Goal: Task Accomplishment & Management: Complete application form

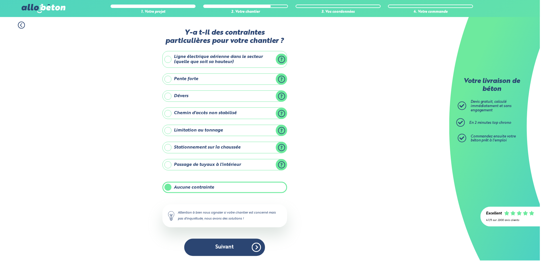
click at [243, 247] on button "Suivant" at bounding box center [225, 247] width 81 height 17
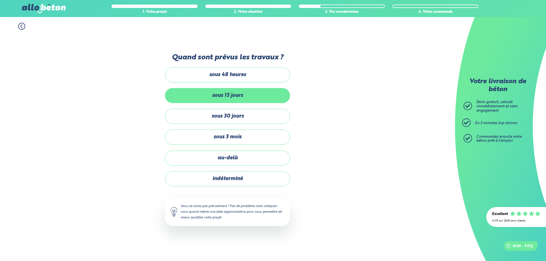
click at [235, 100] on label "sous 15 jours" at bounding box center [227, 95] width 125 height 15
click at [0, 0] on input "sous 15 jours" at bounding box center [0, 0] width 0 height 0
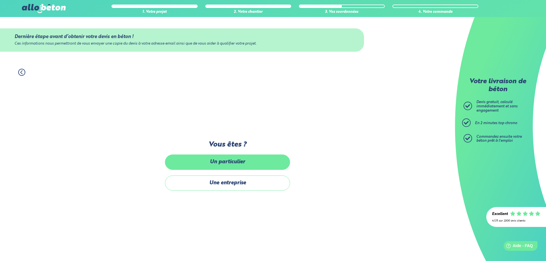
click at [249, 163] on label "Un particulier" at bounding box center [227, 162] width 125 height 15
click at [0, 0] on input "Un particulier" at bounding box center [0, 0] width 0 height 0
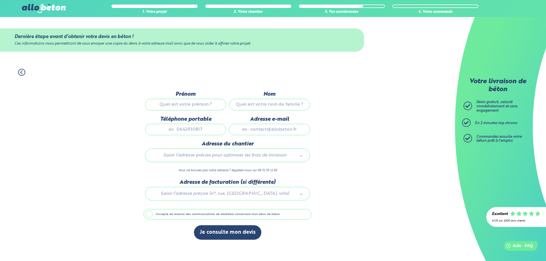
click at [210, 103] on input "Prénom" at bounding box center [185, 104] width 81 height 11
type input "mourad"
type input "Fouchal"
type input "0665226862"
type input "mouradtif@hotmail.fr"
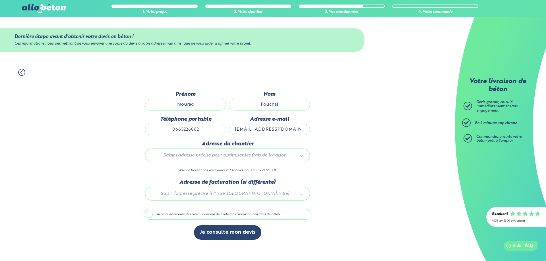
type input "3 Chemin du Pont Marchand"
click at [150, 214] on label "J'accepte de recevoir des communications de allobéton concernant mon devis de b…" at bounding box center [228, 214] width 168 height 11
click at [0, 0] on input "J'accepte de recevoir des communications de allobéton concernant mon devis de b…" at bounding box center [0, 0] width 0 height 0
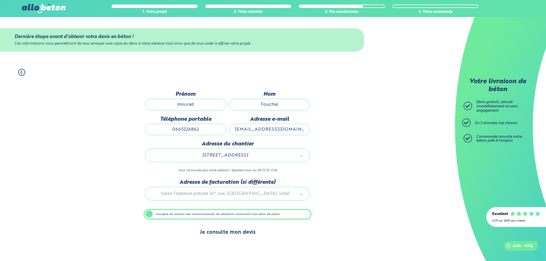
click at [218, 230] on button "Je consulte mon devis" at bounding box center [227, 232] width 67 height 14
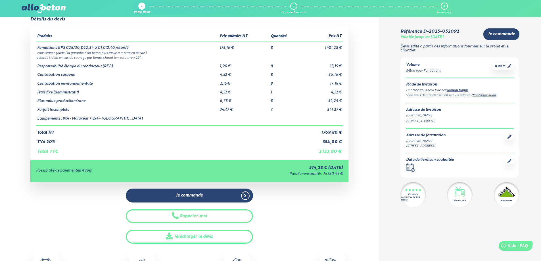
scroll to position [28, 0]
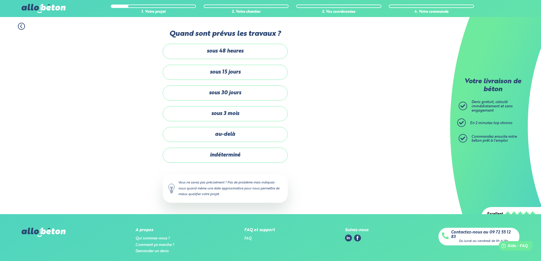
scroll to position [2, 0]
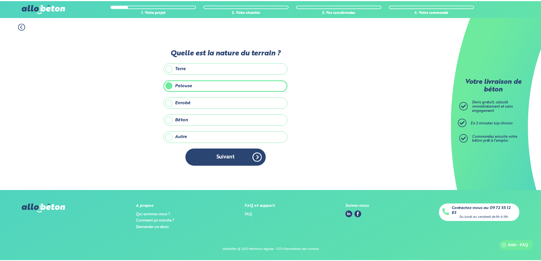
scroll to position [36, 0]
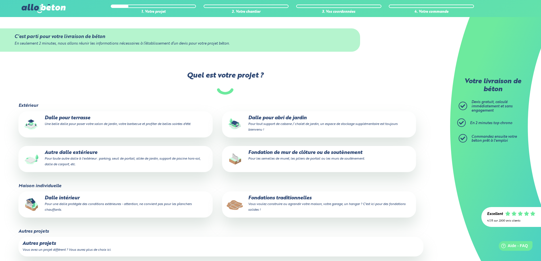
click at [270, 202] on p "Fondations traditionnelles Vous voulez construire ou agrandir votre maison, vot…" at bounding box center [319, 204] width 186 height 17
click at [0, 0] on input "Fondations traditionnelles Vous voulez construire ou agrandir votre maison, vot…" at bounding box center [0, 0] width 0 height 0
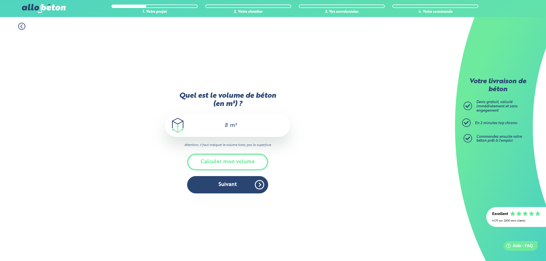
click at [227, 127] on input "8" at bounding box center [224, 125] width 10 height 7
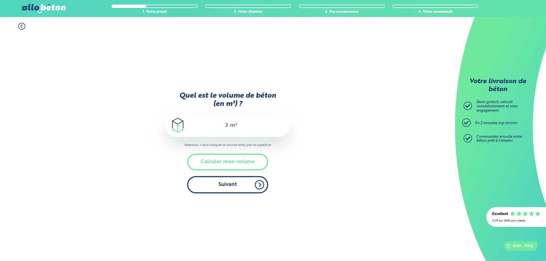
type input "3"
click at [236, 187] on button "Suivant" at bounding box center [227, 184] width 81 height 17
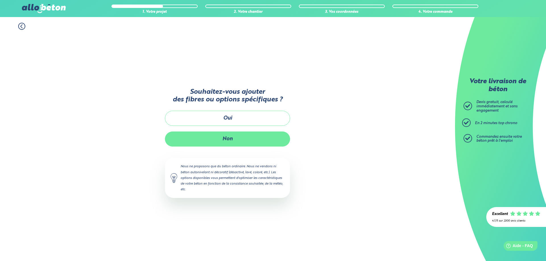
click at [238, 141] on button "Non" at bounding box center [227, 139] width 125 height 15
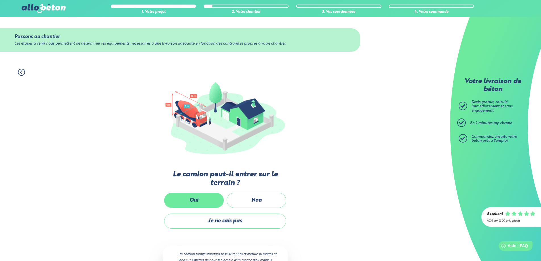
click at [209, 198] on label "Oui" at bounding box center [194, 200] width 60 height 15
click at [0, 0] on input "Oui" at bounding box center [0, 0] width 0 height 0
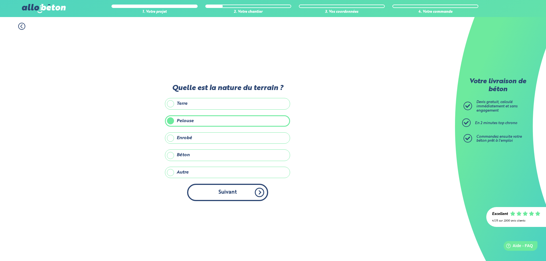
click at [225, 194] on button "Suivant" at bounding box center [227, 192] width 81 height 17
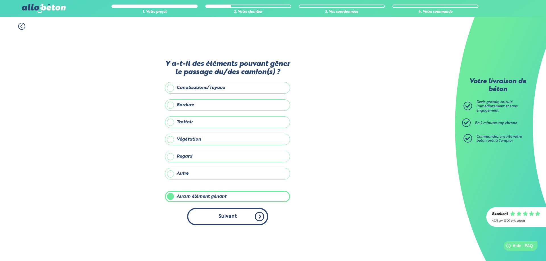
click at [235, 219] on button "Suivant" at bounding box center [227, 216] width 81 height 17
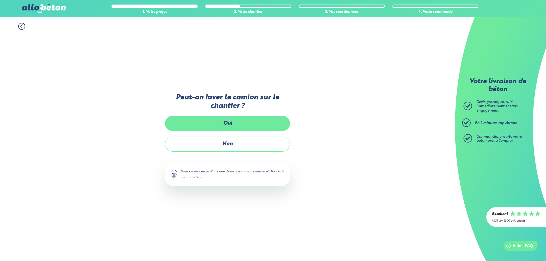
click at [231, 123] on label "Oui" at bounding box center [227, 123] width 125 height 15
click at [0, 0] on input "Oui" at bounding box center [0, 0] width 0 height 0
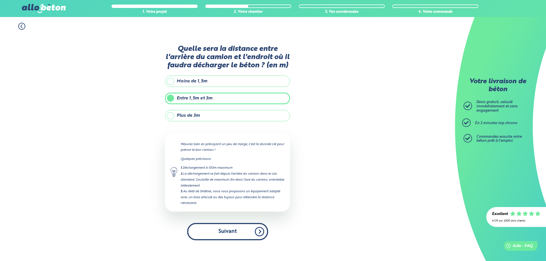
click at [239, 232] on button "Suivant" at bounding box center [227, 231] width 81 height 17
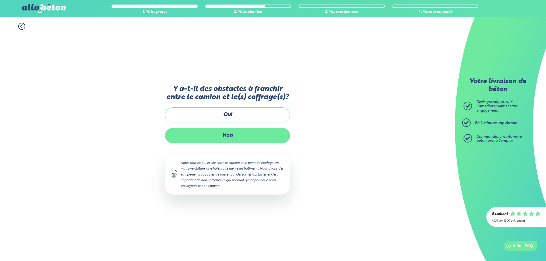
click at [240, 136] on label "Non" at bounding box center [227, 135] width 125 height 15
click at [0, 0] on input "Non" at bounding box center [0, 0] width 0 height 0
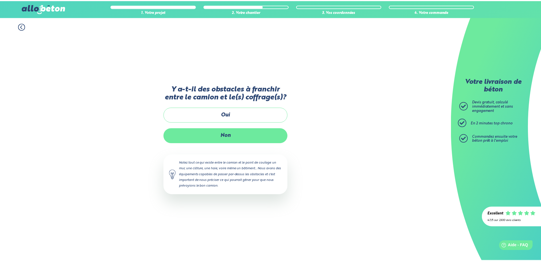
scroll to position [2, 0]
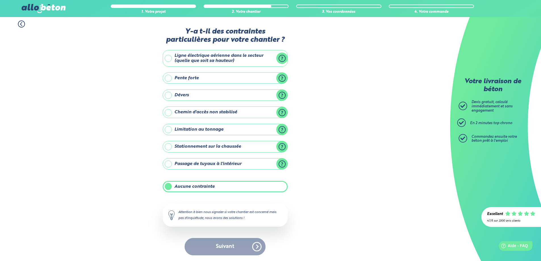
click at [211, 186] on label "Aucune contrainte" at bounding box center [225, 186] width 125 height 11
click at [0, 0] on input "Aucune contrainte" at bounding box center [0, 0] width 0 height 0
click at [166, 184] on label "Aucune contrainte" at bounding box center [225, 186] width 125 height 11
click at [0, 0] on input "Aucune contrainte" at bounding box center [0, 0] width 0 height 0
click at [230, 253] on button "Suivant" at bounding box center [225, 246] width 81 height 17
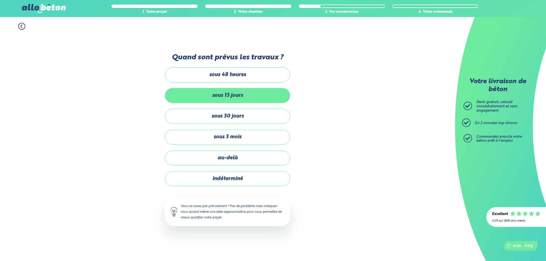
click at [234, 97] on label "sous 15 jours" at bounding box center [227, 95] width 125 height 15
click at [0, 0] on input "sous 15 jours" at bounding box center [0, 0] width 0 height 0
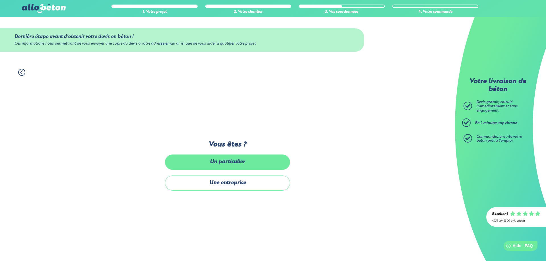
click at [232, 162] on label "Un particulier" at bounding box center [227, 162] width 125 height 15
click at [0, 0] on input "Un particulier" at bounding box center [0, 0] width 0 height 0
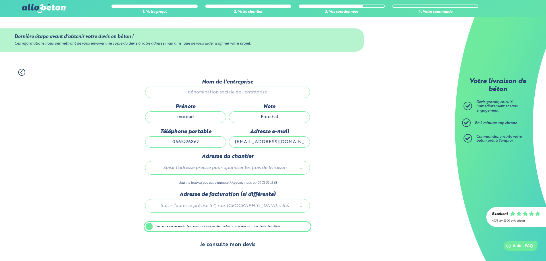
click at [234, 246] on button "Je consulte mon devis" at bounding box center [227, 245] width 67 height 14
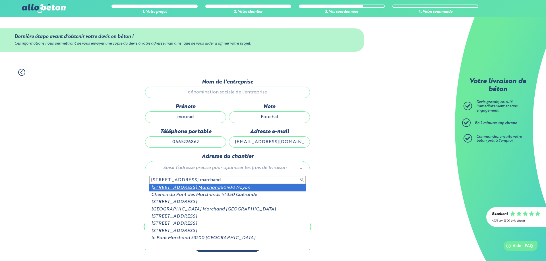
type input "3 chemin du pont marchand"
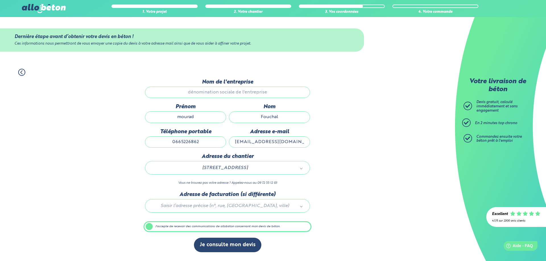
click at [152, 225] on label "J'accepte de recevoir des communications de allobéton concernant mon devis de b…" at bounding box center [228, 226] width 168 height 11
click at [0, 0] on input "J'accepte de recevoir des communications de allobéton concernant mon devis de b…" at bounding box center [0, 0] width 0 height 0
click at [151, 228] on label "J'accepte de recevoir des communications de allobéton concernant mon devis de b…" at bounding box center [228, 226] width 168 height 11
click at [0, 0] on input "J'accepte de recevoir des communications de allobéton concernant mon devis de b…" at bounding box center [0, 0] width 0 height 0
click at [216, 92] on input "Nom de l'entreprise" at bounding box center [227, 92] width 165 height 11
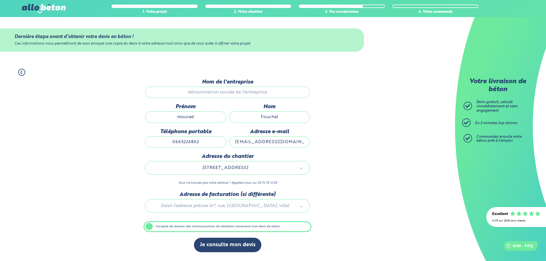
click at [265, 206] on div at bounding box center [228, 205] width 168 height 27
click at [223, 91] on input "Nom de l'entreprise" at bounding box center [227, 92] width 165 height 11
click at [257, 91] on input "Nom de l'entreprise" at bounding box center [227, 92] width 165 height 11
click at [224, 246] on button "Je consulte mon devis" at bounding box center [227, 245] width 67 height 14
click at [242, 248] on button "Je consulte mon devis" at bounding box center [227, 245] width 67 height 14
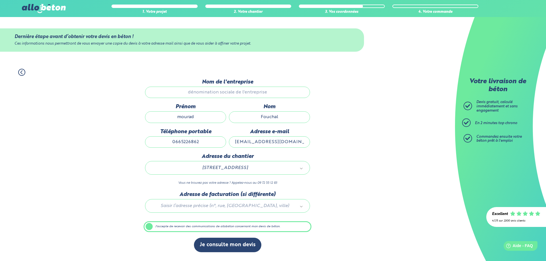
click at [257, 116] on input "Fouchal" at bounding box center [269, 116] width 81 height 11
click at [150, 228] on label "J'accepte de recevoir des communications de allobéton concernant mon devis de b…" at bounding box center [228, 226] width 168 height 11
click at [0, 0] on input "J'accepte de recevoir des communications de allobéton concernant mon devis de b…" at bounding box center [0, 0] width 0 height 0
click at [106, 194] on div "1. Votre projet 2. Votre chantier 3. Vos coordonnées 4. Votre commande Dernière…" at bounding box center [227, 162] width 455 height 198
click at [209, 90] on input "Nom de l'entreprise" at bounding box center [227, 92] width 165 height 11
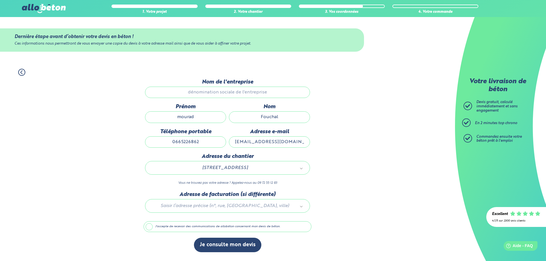
click at [148, 225] on label "J'accepte de recevoir des communications de allobéton concernant mon devis de b…" at bounding box center [228, 226] width 168 height 11
click at [0, 0] on input "J'accepte de recevoir des communications de allobéton concernant mon devis de b…" at bounding box center [0, 0] width 0 height 0
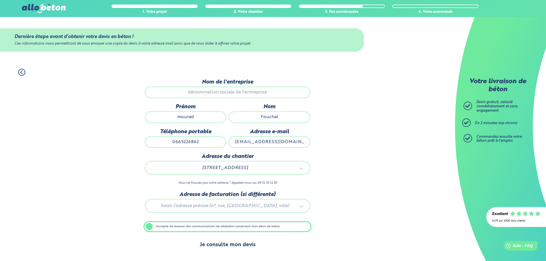
click at [221, 249] on button "Je consulte mon devis" at bounding box center [227, 245] width 67 height 14
click at [246, 244] on button "Je consulte mon devis" at bounding box center [227, 245] width 67 height 14
click at [194, 238] on button "Je consulte mon devis" at bounding box center [227, 245] width 67 height 14
click at [239, 242] on button "Je consulte mon devis" at bounding box center [227, 245] width 67 height 14
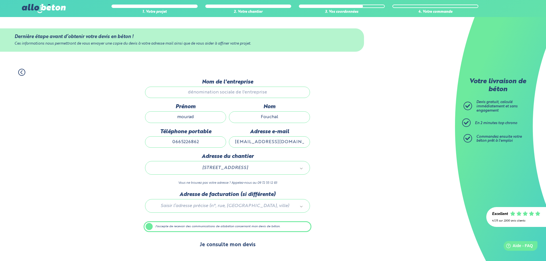
click at [234, 244] on button "Je consulte mon devis" at bounding box center [227, 245] width 67 height 14
click at [226, 251] on button "Je consulte mon devis" at bounding box center [227, 245] width 67 height 14
